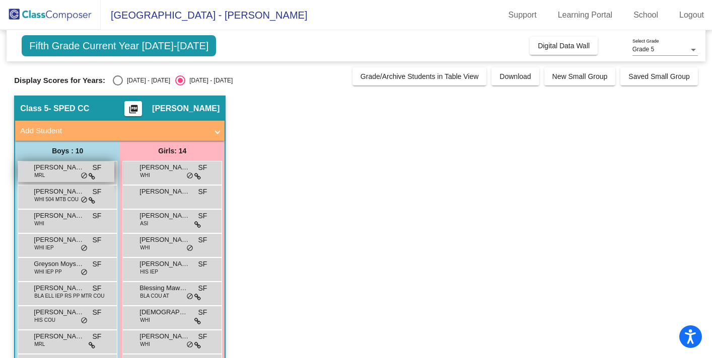
click at [73, 174] on div "[PERSON_NAME] MRL SF lock do_not_disturb_alt" at bounding box center [66, 172] width 96 height 21
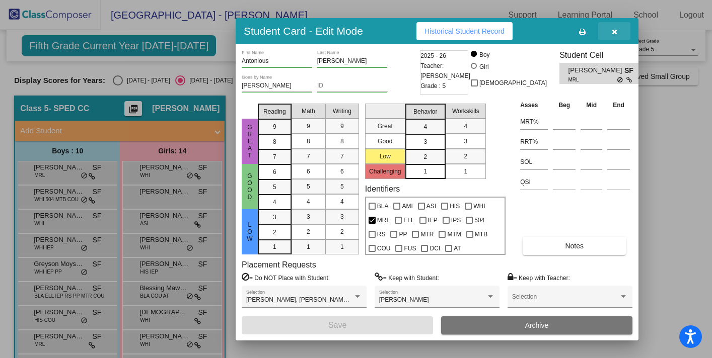
click at [613, 33] on icon "button" at bounding box center [615, 31] width 6 height 7
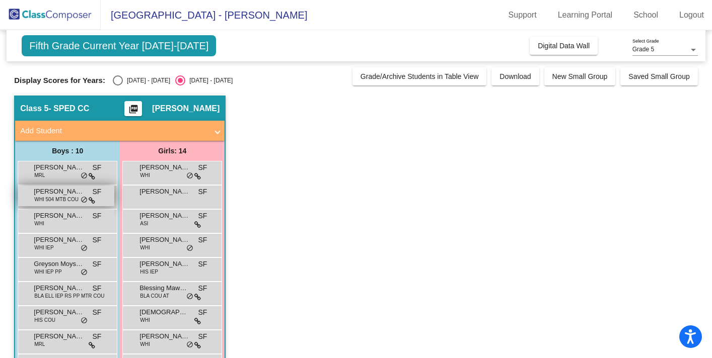
click at [74, 203] on span "WHI 504 MTB COU" at bounding box center [56, 200] width 44 height 8
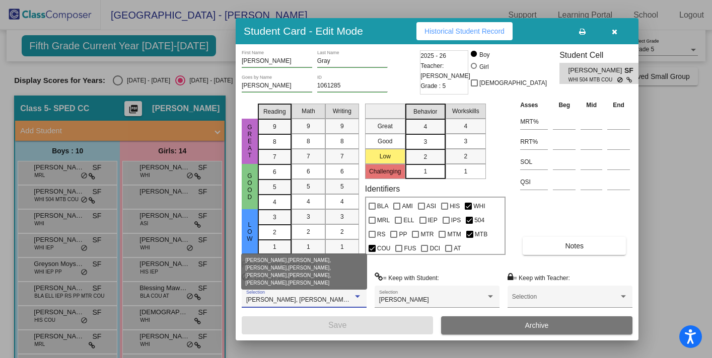
click at [358, 296] on div at bounding box center [357, 296] width 5 height 3
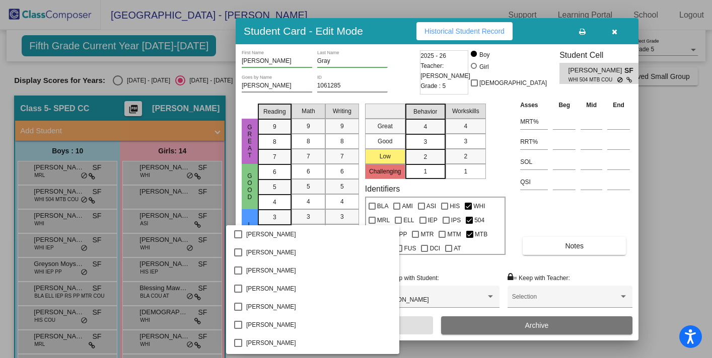
scroll to position [913, 0]
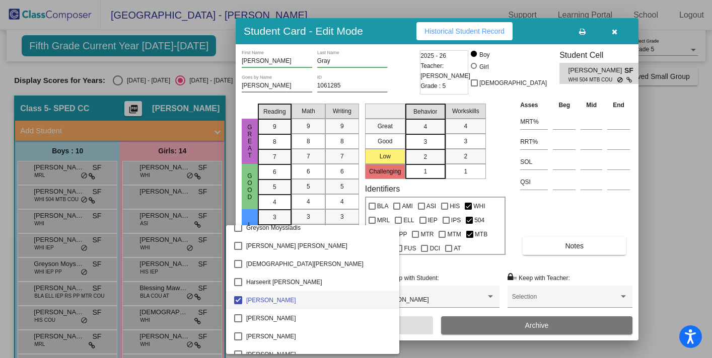
click at [463, 269] on div at bounding box center [356, 179] width 712 height 358
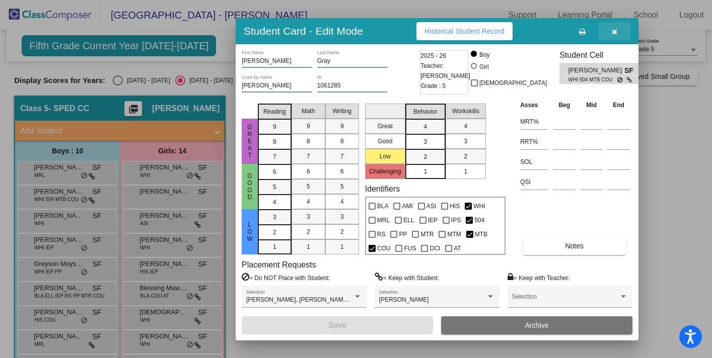
click at [614, 30] on icon "button" at bounding box center [615, 31] width 6 height 7
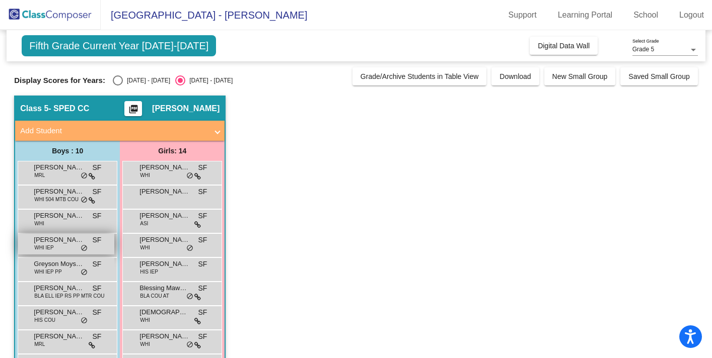
click at [72, 243] on span "[PERSON_NAME]" at bounding box center [59, 240] width 50 height 10
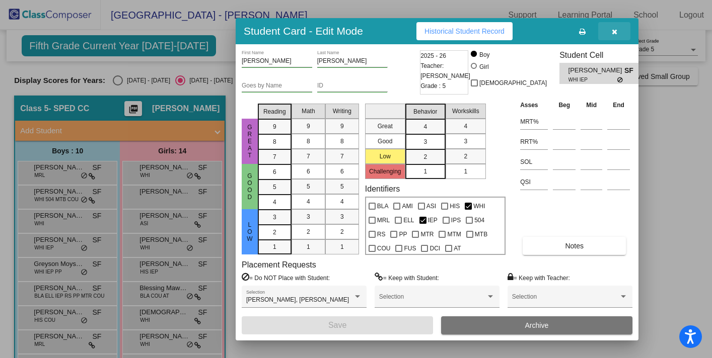
click at [614, 32] on icon "button" at bounding box center [615, 31] width 6 height 7
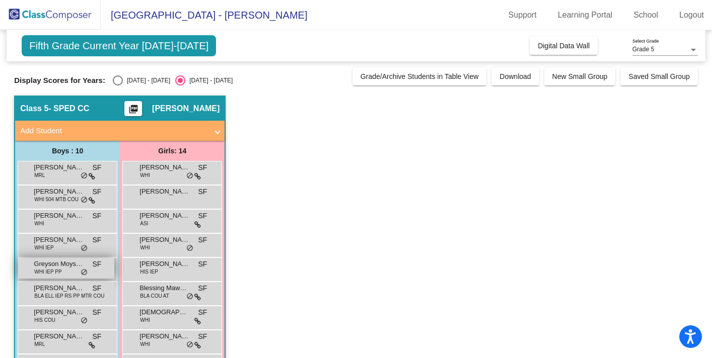
click at [73, 271] on div "Greyson Moyssiadis WHI IEP PP SF lock do_not_disturb_alt" at bounding box center [66, 268] width 96 height 21
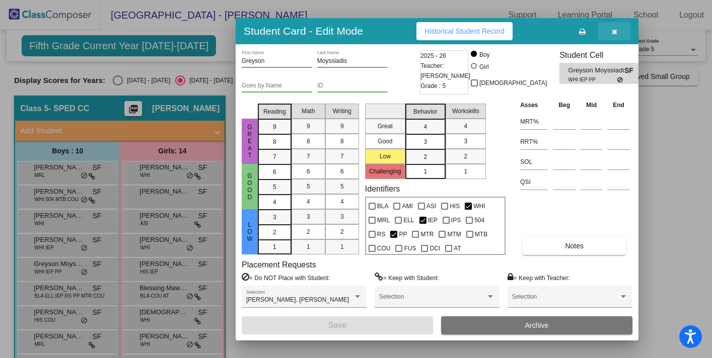
click at [613, 32] on icon "button" at bounding box center [615, 31] width 6 height 7
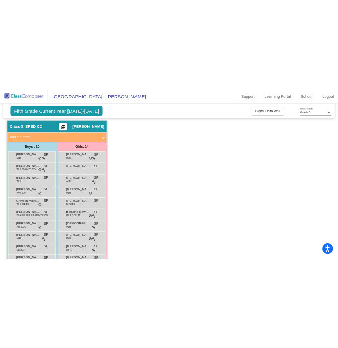
scroll to position [49, 0]
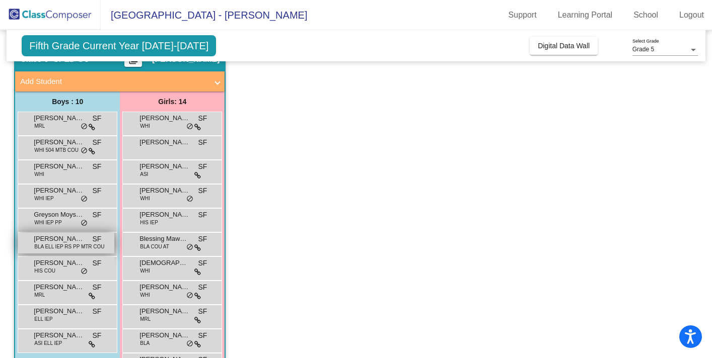
click at [55, 247] on span "BLA ELL IEP RS PP MTR COU" at bounding box center [69, 247] width 70 height 8
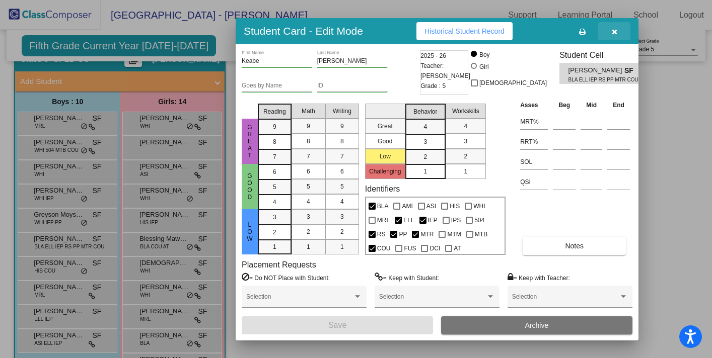
click at [615, 33] on icon "button" at bounding box center [615, 31] width 6 height 7
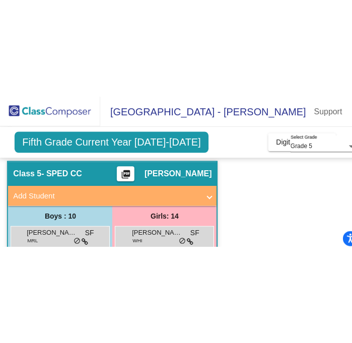
scroll to position [41, 0]
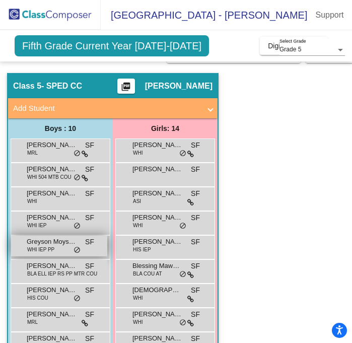
click at [53, 242] on span "Greyson Moyssiadis" at bounding box center [52, 242] width 50 height 10
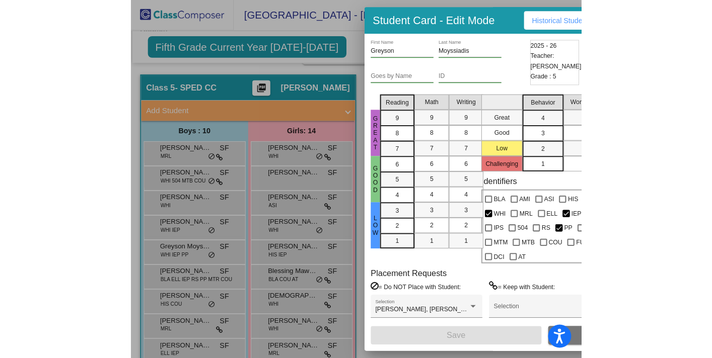
scroll to position [49, 0]
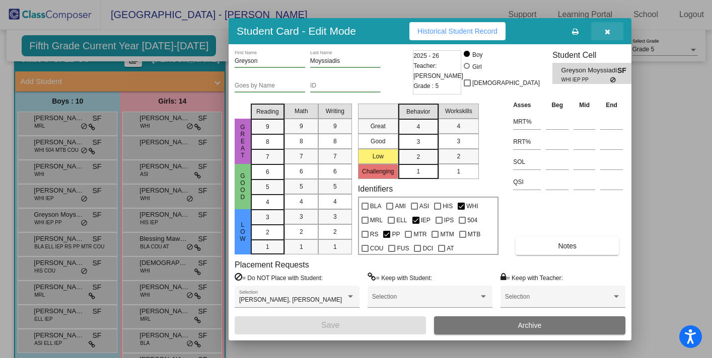
click at [605, 28] on icon "button" at bounding box center [607, 31] width 6 height 7
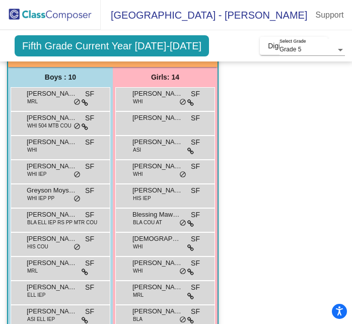
scroll to position [94, 0]
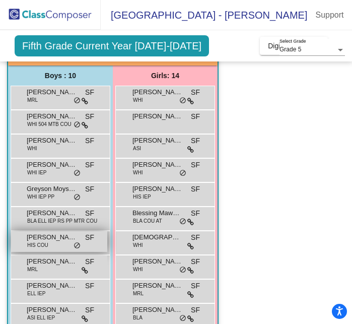
click at [60, 243] on div "[PERSON_NAME] HIS COU SF lock do_not_disturb_alt" at bounding box center [59, 241] width 96 height 21
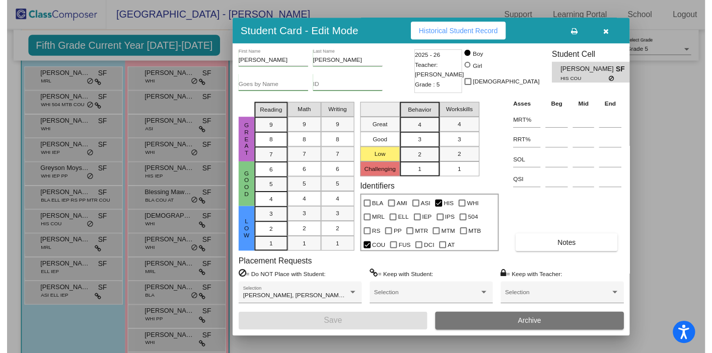
scroll to position [75, 0]
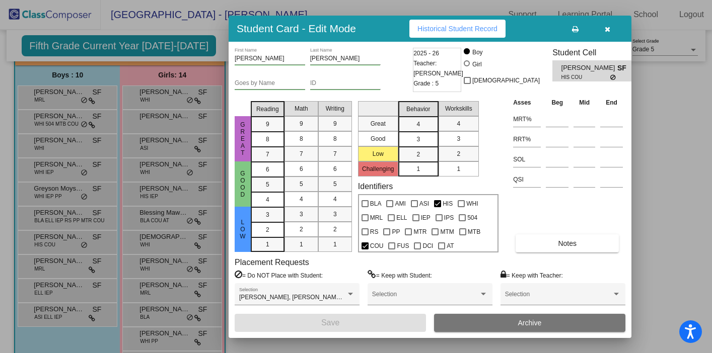
click at [607, 27] on icon "button" at bounding box center [607, 29] width 6 height 7
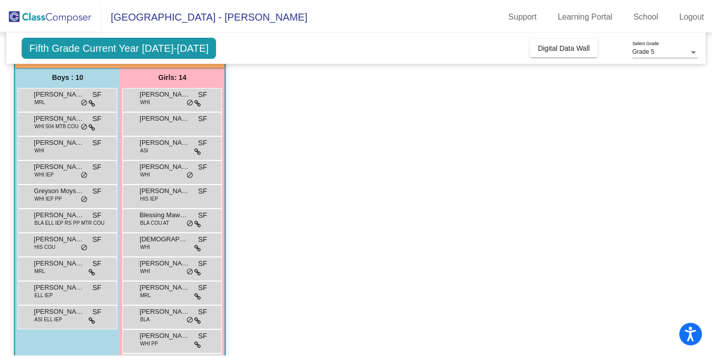
scroll to position [0, 0]
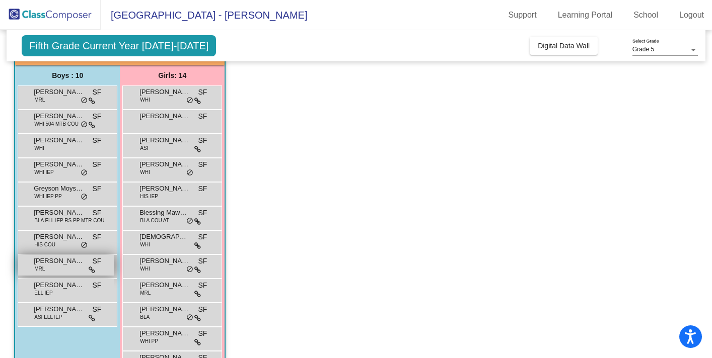
click at [66, 270] on div "[PERSON_NAME] MRL SF lock do_not_disturb_alt" at bounding box center [66, 265] width 96 height 21
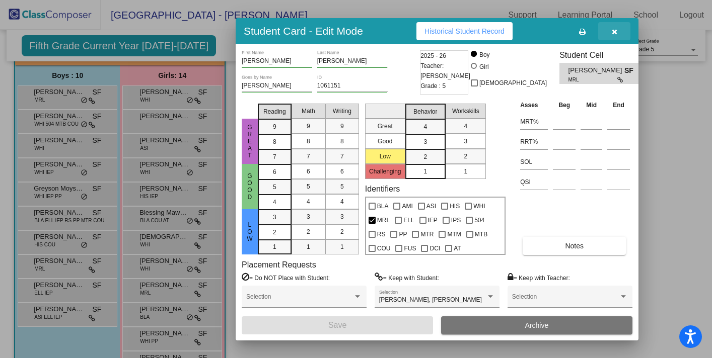
click at [616, 30] on icon "button" at bounding box center [615, 31] width 6 height 7
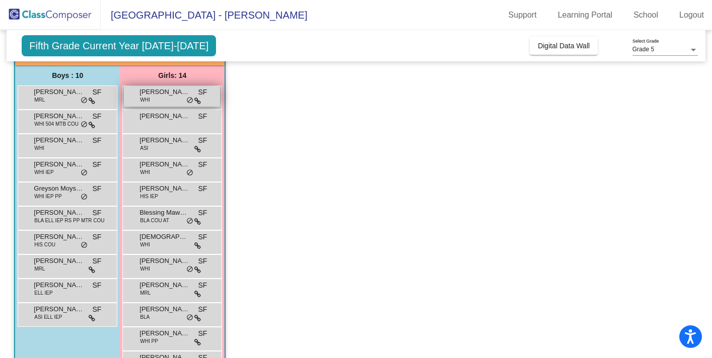
click at [162, 99] on div "[PERSON_NAME] WHI SF lock do_not_disturb_alt" at bounding box center [172, 96] width 96 height 21
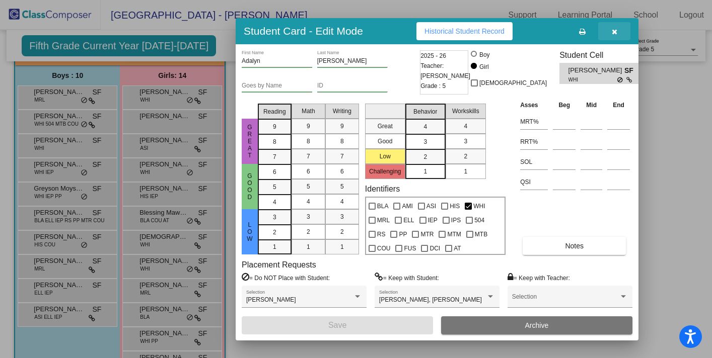
click at [612, 33] on icon "button" at bounding box center [615, 31] width 6 height 7
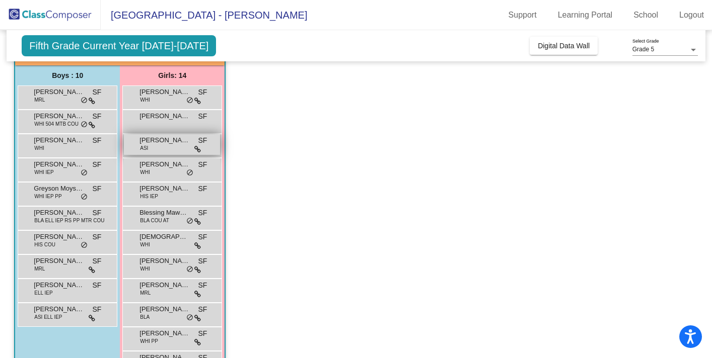
click at [160, 148] on div "[PERSON_NAME] ASI SF lock do_not_disturb_alt" at bounding box center [172, 144] width 96 height 21
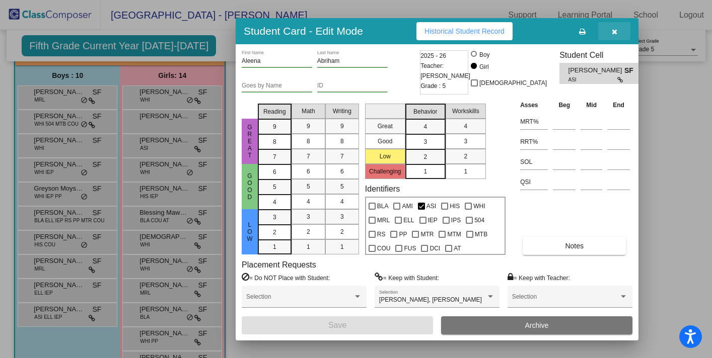
click at [615, 29] on icon "button" at bounding box center [615, 31] width 6 height 7
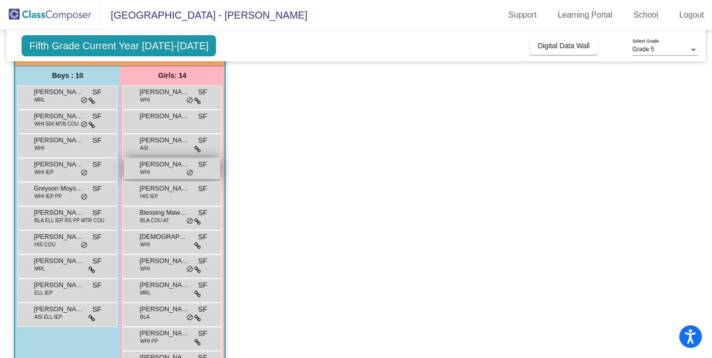
click at [162, 173] on div "[PERSON_NAME] WHI SF lock do_not_disturb_alt" at bounding box center [172, 169] width 96 height 21
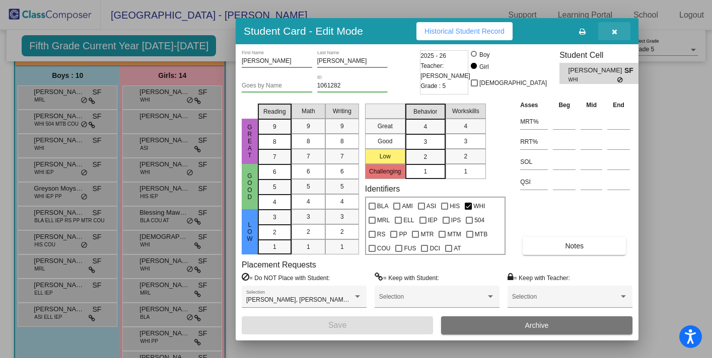
click at [614, 30] on icon "button" at bounding box center [615, 31] width 6 height 7
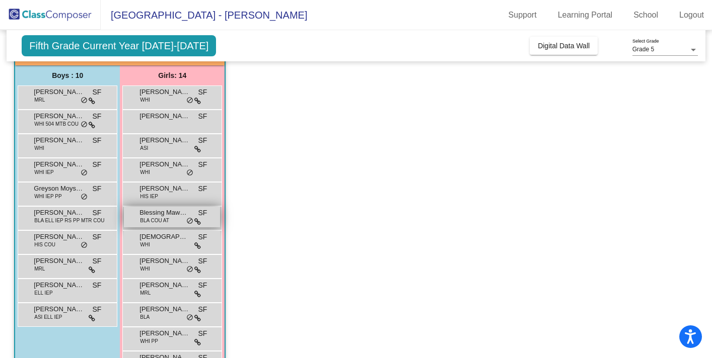
click at [164, 219] on span "BLA COU AT" at bounding box center [154, 221] width 29 height 8
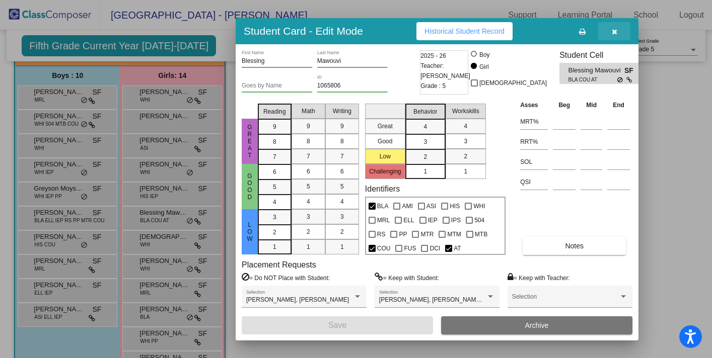
click at [607, 29] on button "button" at bounding box center [614, 31] width 32 height 18
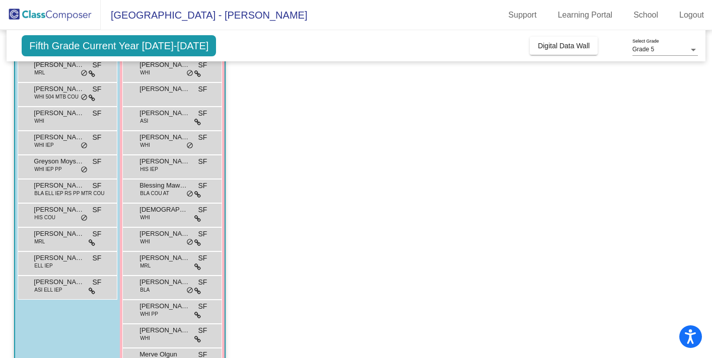
scroll to position [107, 0]
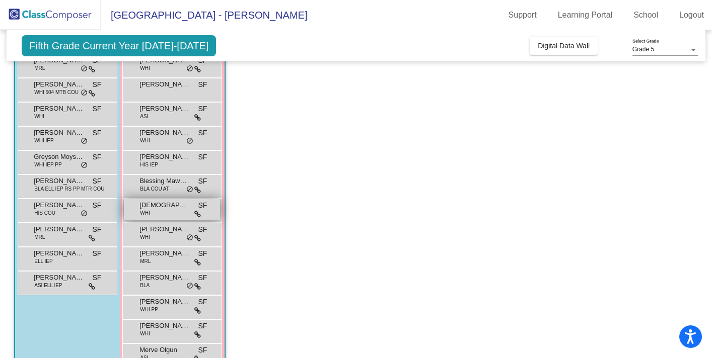
click at [157, 213] on div "[PERSON_NAME] WHI SF lock do_not_disturb_alt" at bounding box center [172, 209] width 96 height 21
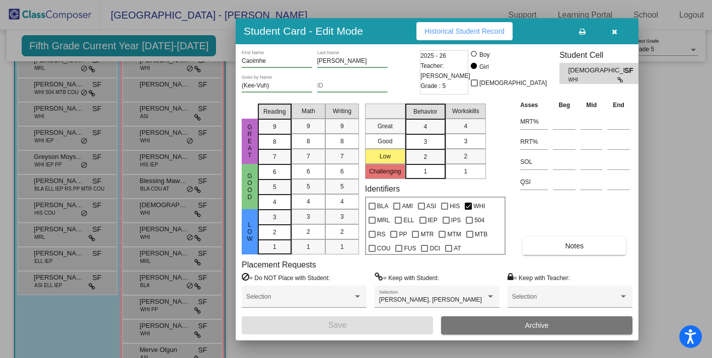
click at [616, 30] on icon "button" at bounding box center [615, 31] width 6 height 7
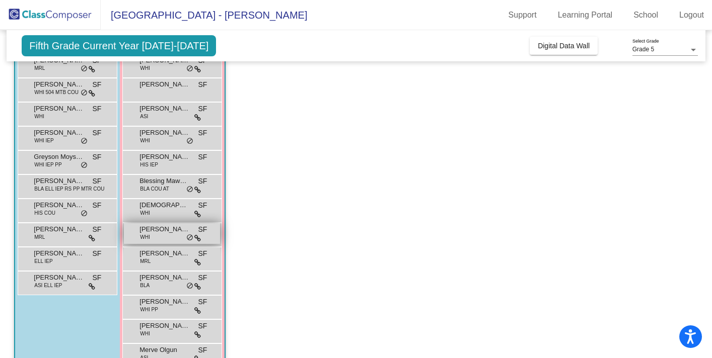
click at [160, 240] on div "[PERSON_NAME] WHI SF lock do_not_disturb_alt" at bounding box center [172, 233] width 96 height 21
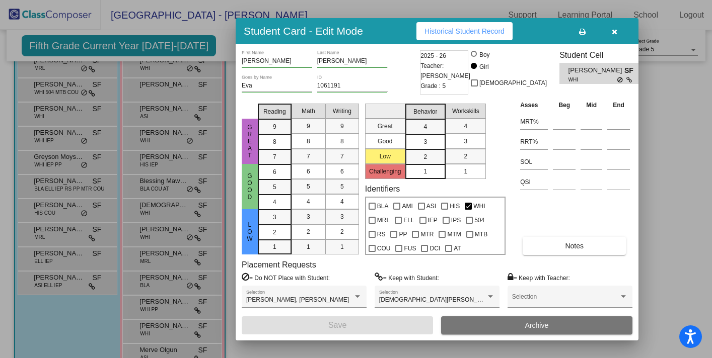
click at [613, 31] on icon "button" at bounding box center [615, 31] width 6 height 7
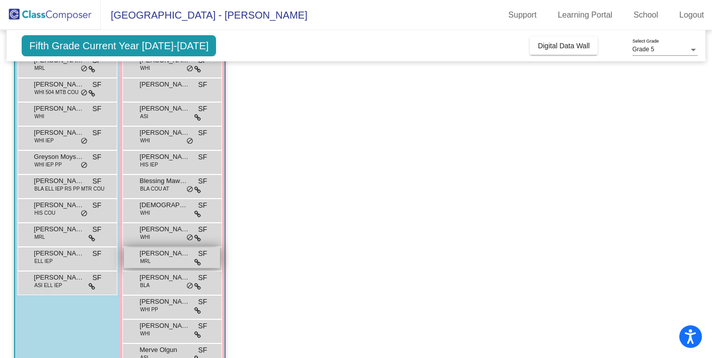
click at [189, 258] on span "[PERSON_NAME]" at bounding box center [164, 254] width 50 height 10
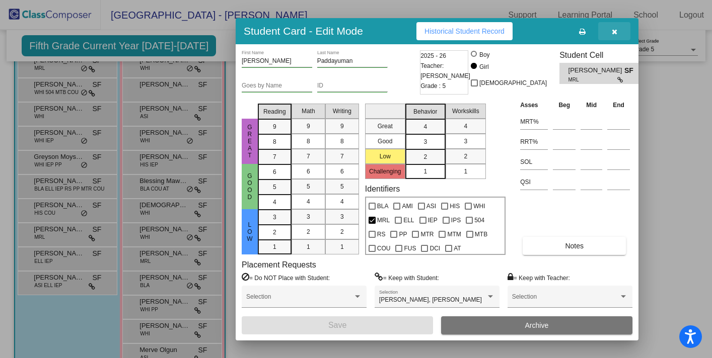
click at [612, 31] on icon "button" at bounding box center [615, 31] width 6 height 7
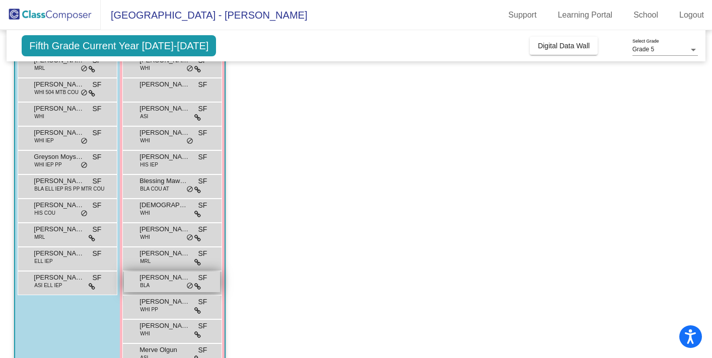
click at [174, 282] on span "[PERSON_NAME]" at bounding box center [164, 278] width 50 height 10
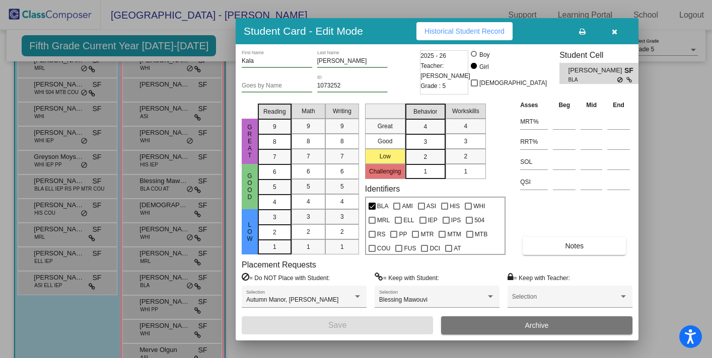
click at [614, 31] on icon "button" at bounding box center [615, 31] width 6 height 7
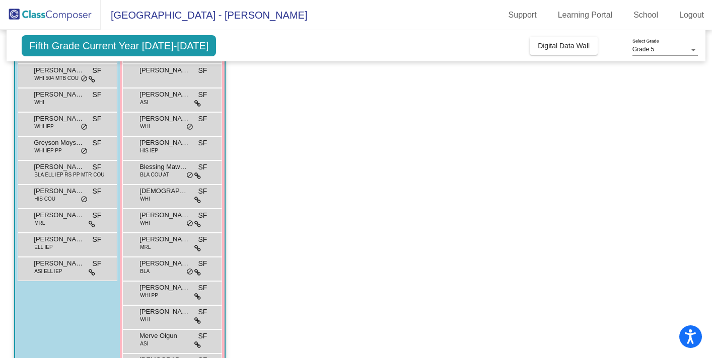
scroll to position [122, 0]
click at [166, 290] on span "[PERSON_NAME]" at bounding box center [164, 287] width 50 height 10
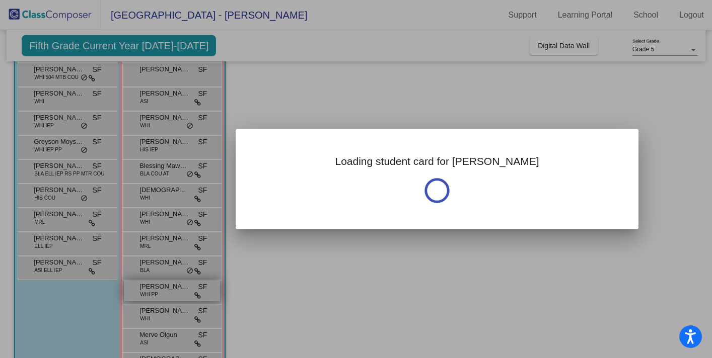
click at [166, 290] on div at bounding box center [356, 179] width 712 height 358
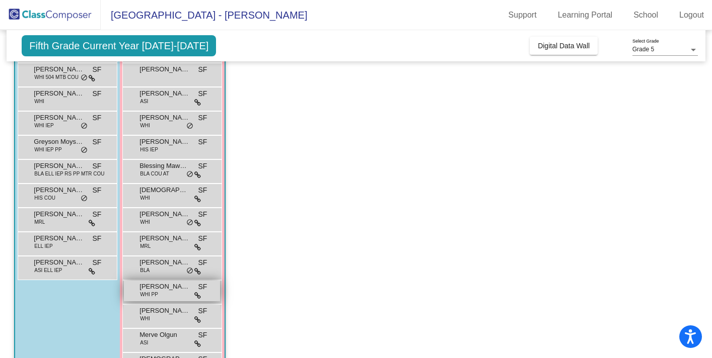
click at [178, 288] on span "[PERSON_NAME]" at bounding box center [164, 287] width 50 height 10
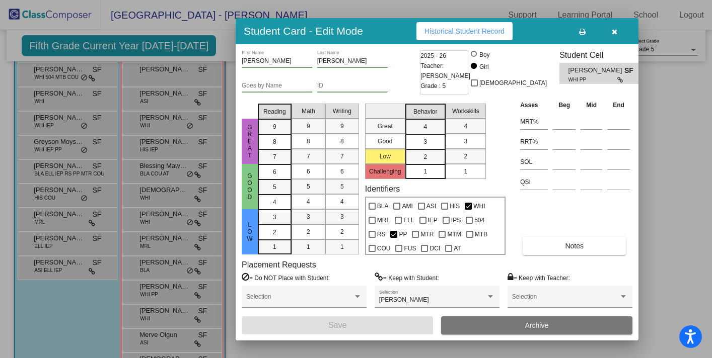
click at [615, 31] on icon "button" at bounding box center [615, 31] width 6 height 7
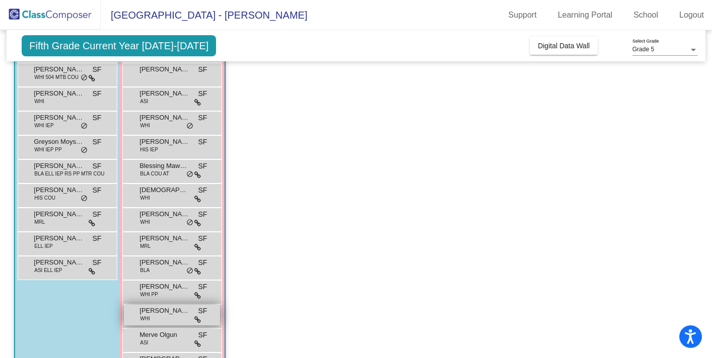
click at [165, 311] on span "[PERSON_NAME]" at bounding box center [164, 311] width 50 height 10
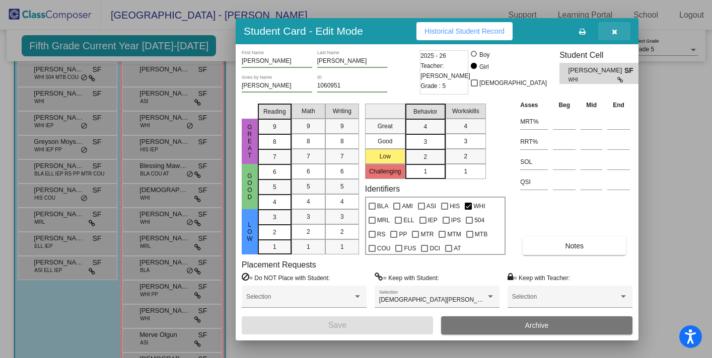
click at [612, 31] on icon "button" at bounding box center [615, 31] width 6 height 7
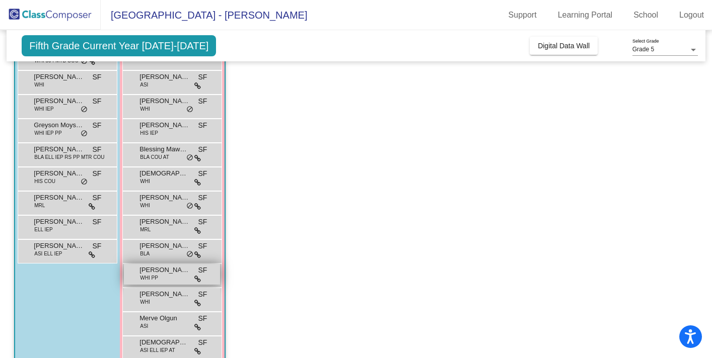
scroll to position [157, 0]
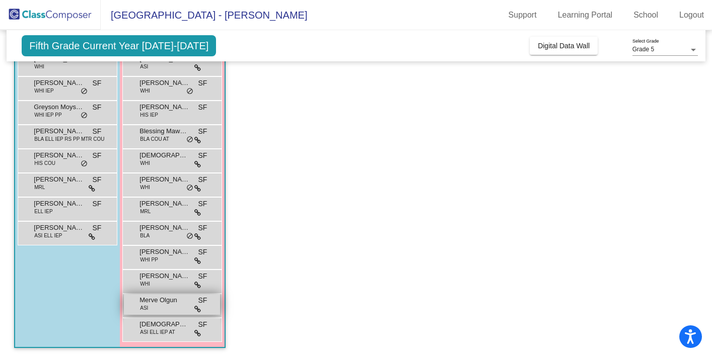
click at [159, 308] on div "Merve Olgun ASI SF lock do_not_disturb_alt" at bounding box center [172, 304] width 96 height 21
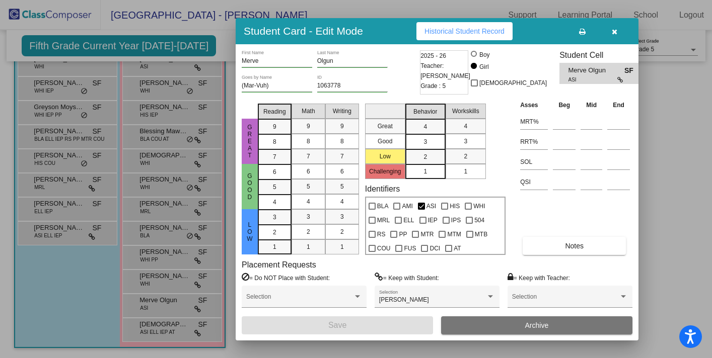
click at [616, 31] on icon "button" at bounding box center [615, 31] width 6 height 7
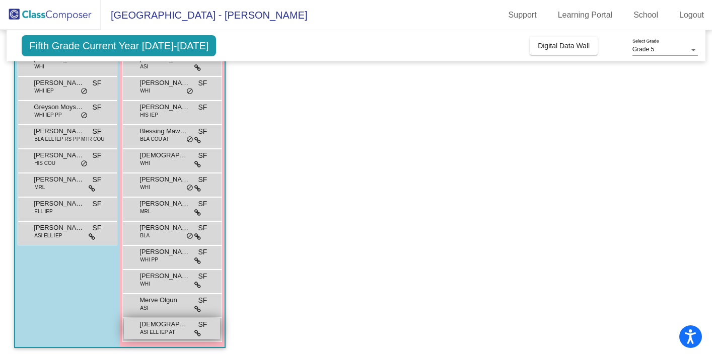
click at [174, 328] on span "[DEMOGRAPHIC_DATA][PERSON_NAME]" at bounding box center [164, 325] width 50 height 10
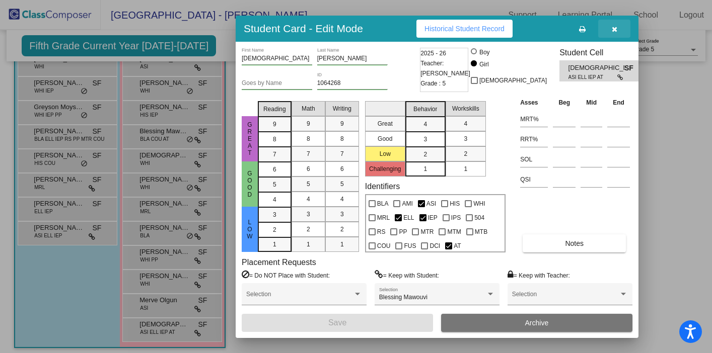
click at [617, 29] on button "button" at bounding box center [614, 29] width 32 height 18
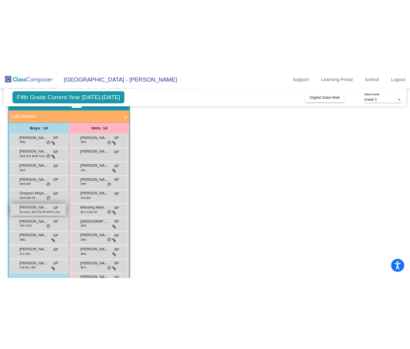
scroll to position [50, 0]
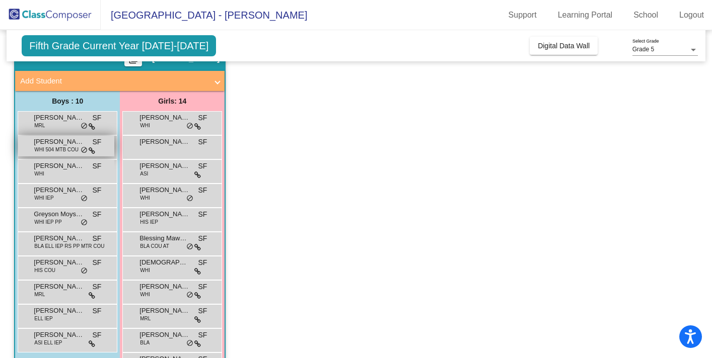
click at [68, 150] on span "WHI 504 MTB COU" at bounding box center [56, 150] width 44 height 8
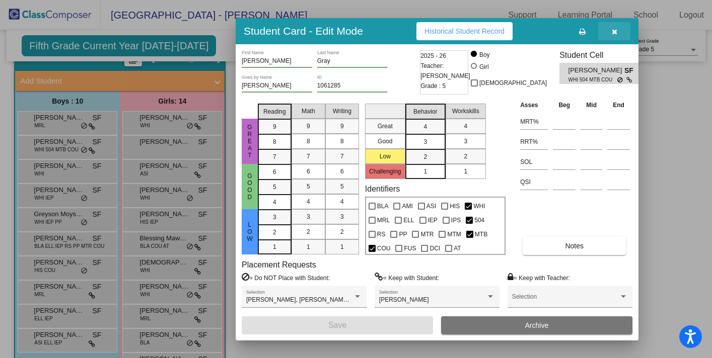
click at [615, 33] on icon "button" at bounding box center [615, 31] width 6 height 7
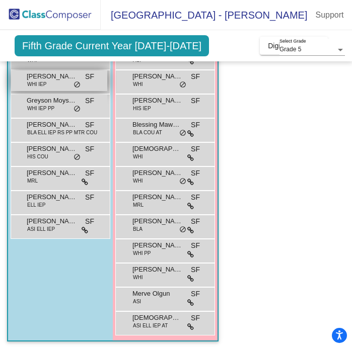
scroll to position [180, 0]
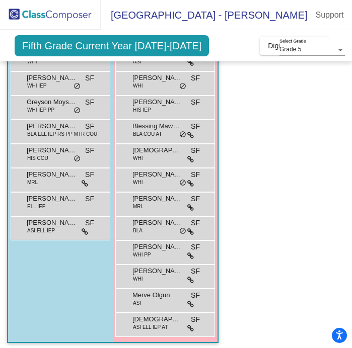
click at [0, 0] on div "Boys : 10 [PERSON_NAME] MRL SF lock do_not_disturb_alt [PERSON_NAME] WHI 504 MT…" at bounding box center [0, 0] width 0 height 0
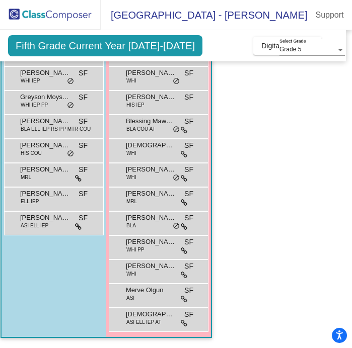
scroll to position [5, 0]
